Goal: Navigation & Orientation: Find specific page/section

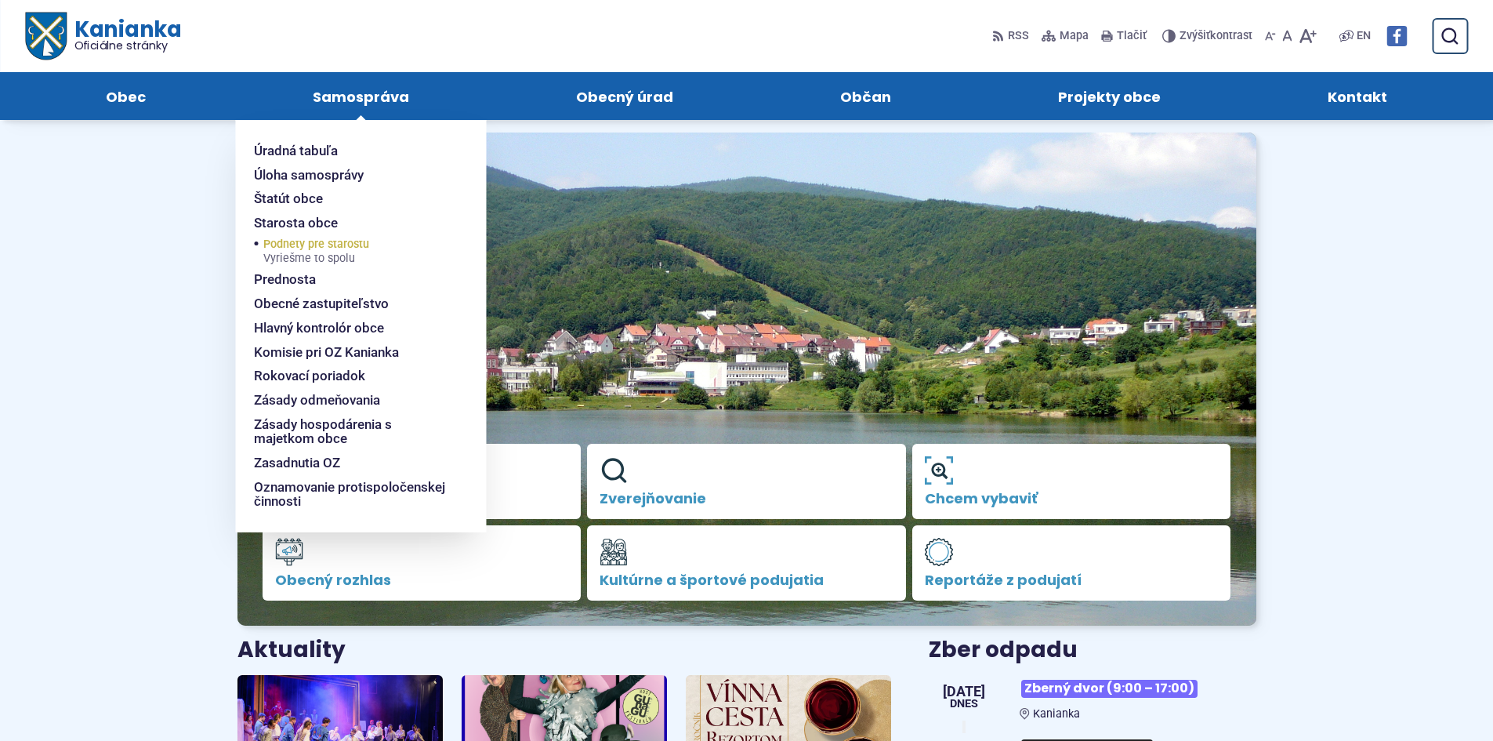
click at [337, 245] on span "Podnety pre starostu Vyriešme to spolu" at bounding box center [316, 251] width 106 height 33
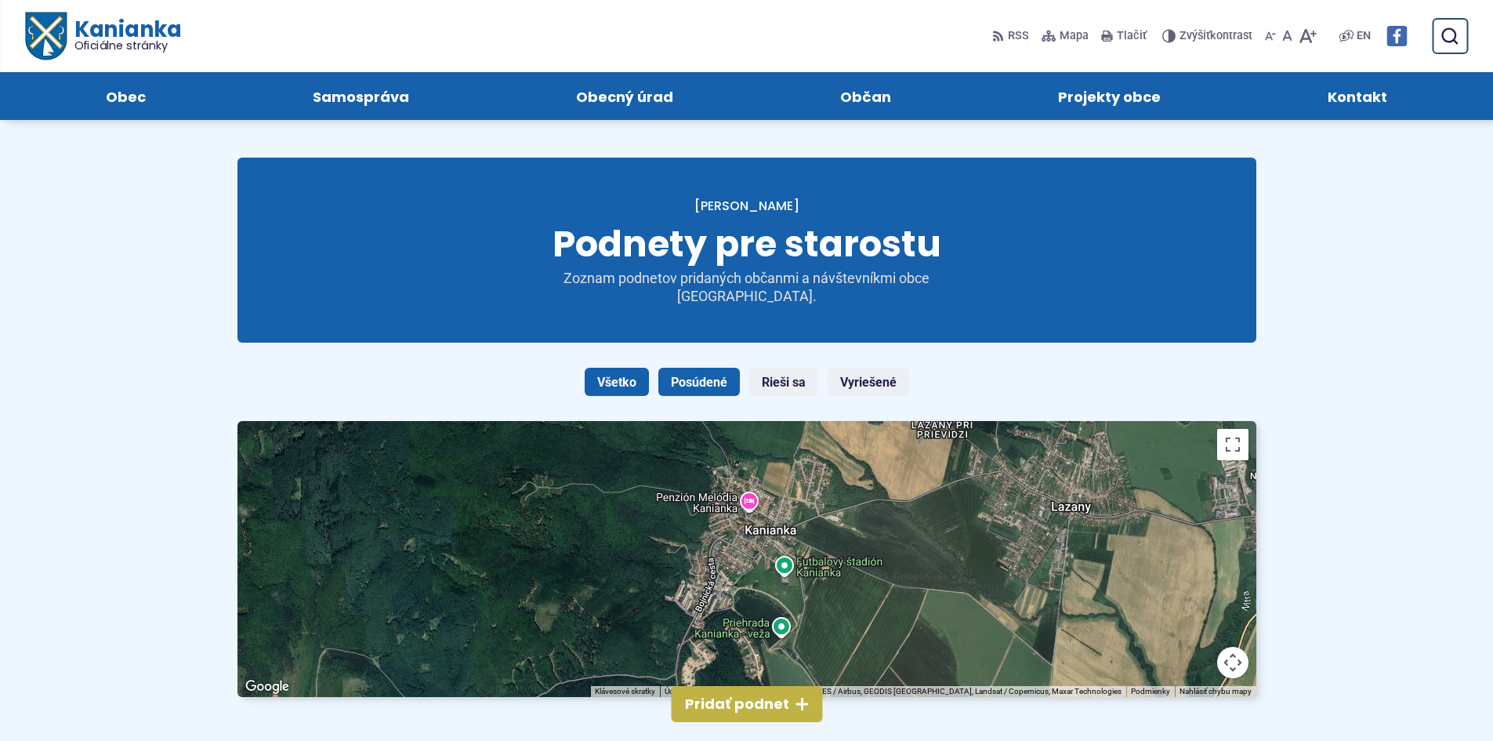
click at [698, 383] on link "Posúdené" at bounding box center [699, 382] width 82 height 28
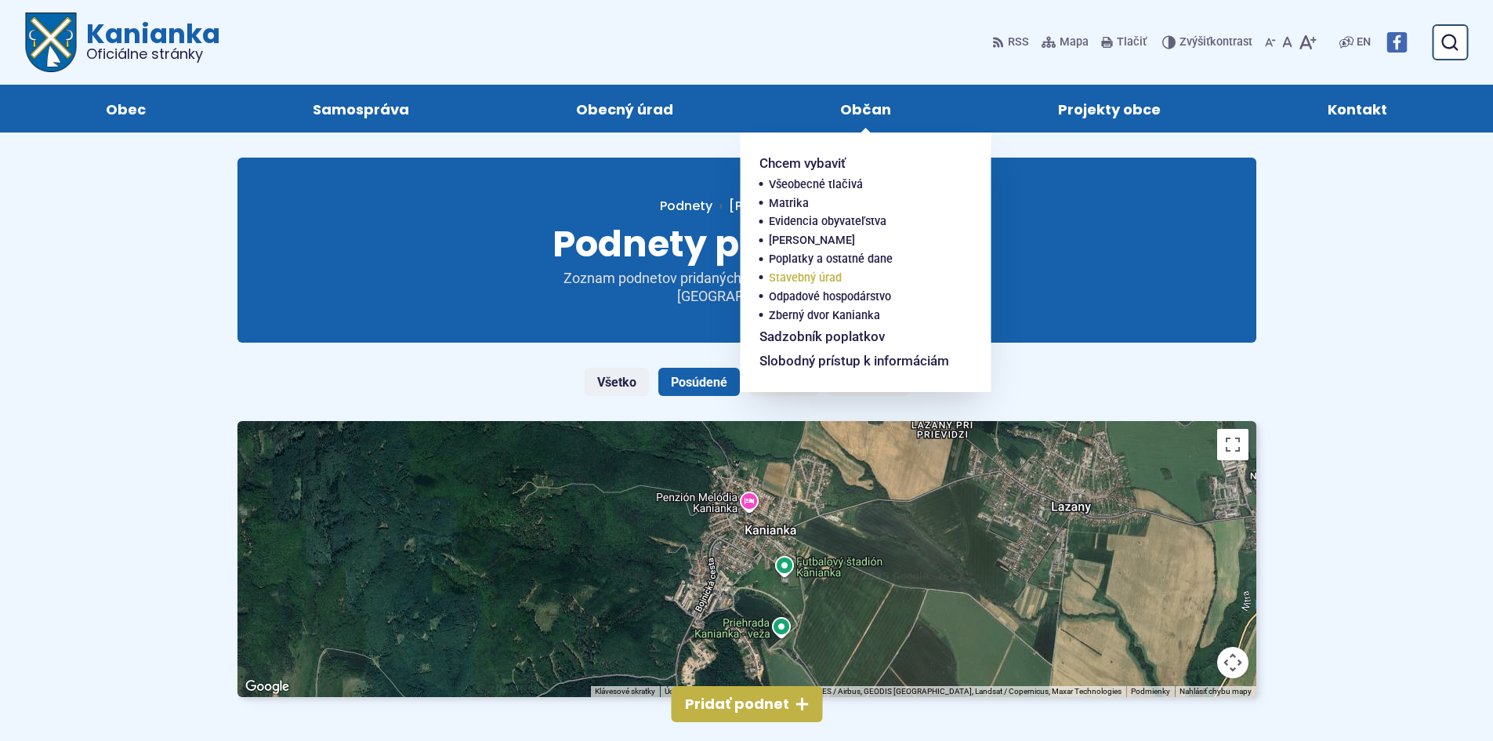
click at [831, 274] on span "Stavebný úrad" at bounding box center [805, 278] width 73 height 19
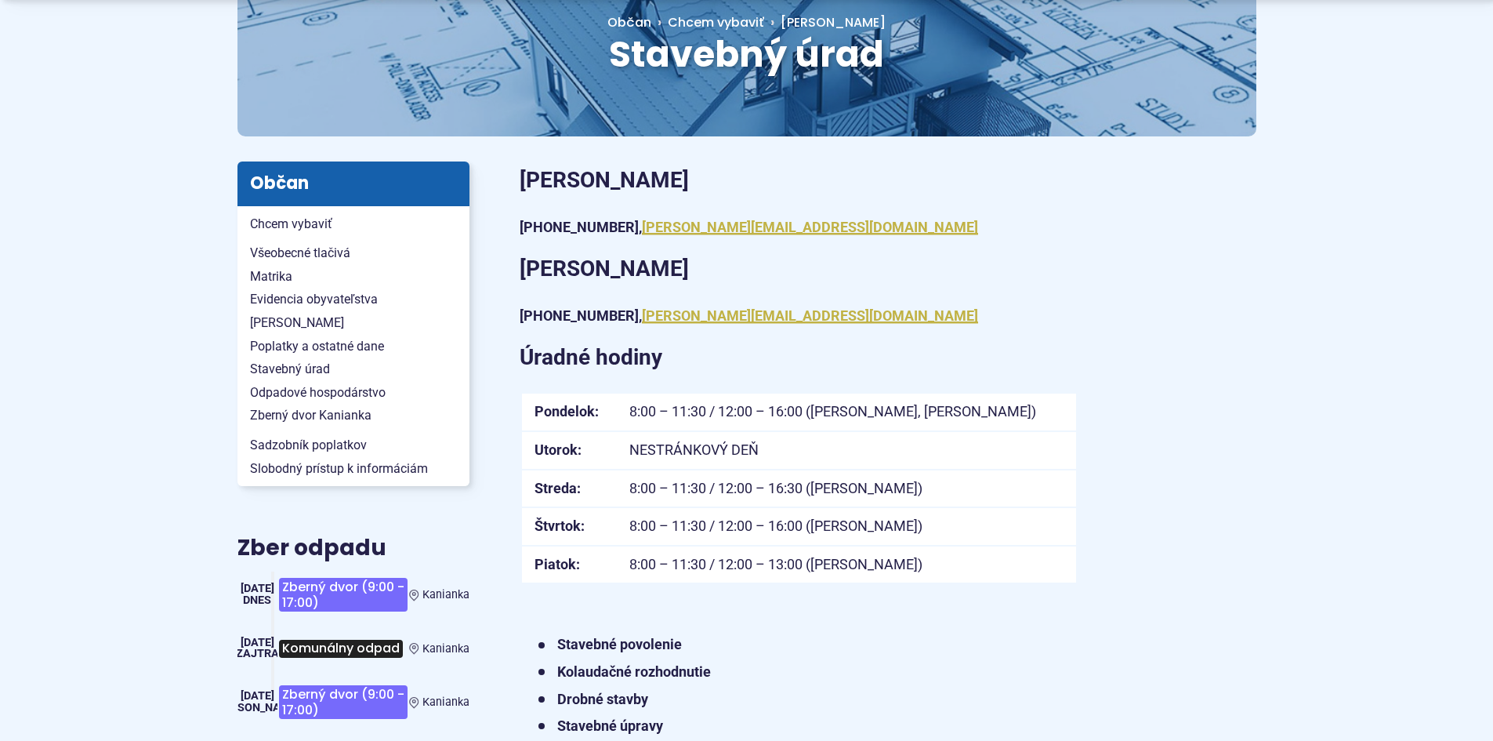
scroll to position [235, 0]
